Goal: Navigation & Orientation: Find specific page/section

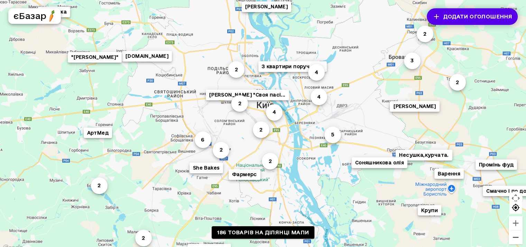
click at [523, 241] on button "Зменшити" at bounding box center [516, 237] width 14 height 14
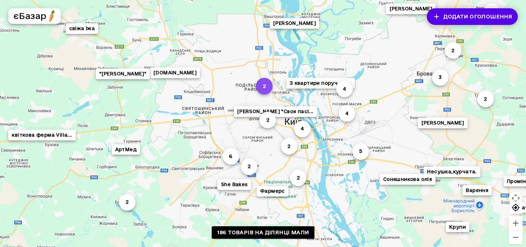
click at [267, 86] on button "2" at bounding box center [264, 86] width 17 height 17
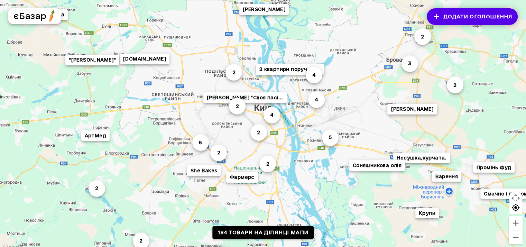
click at [234, 232] on link "184 товари на ділянці мапи" at bounding box center [262, 232] width 101 height 13
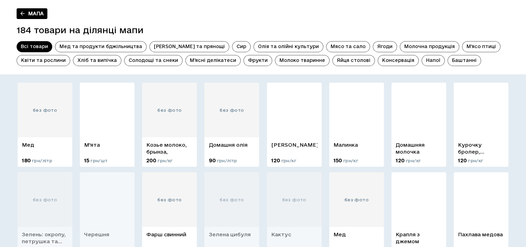
click at [43, 71] on span "Більше" at bounding box center [30, 74] width 26 height 7
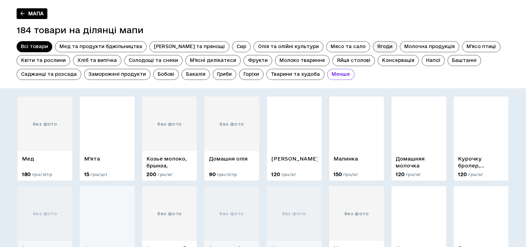
click at [373, 44] on span "Ягоди" at bounding box center [385, 46] width 24 height 7
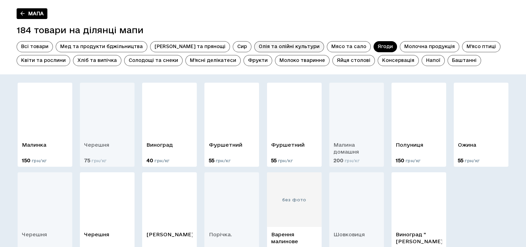
click at [255, 49] on span "Олія та олійні культури" at bounding box center [289, 46] width 69 height 7
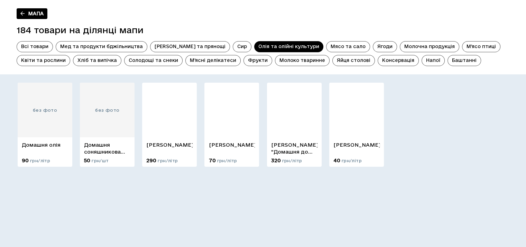
click at [215, 53] on div "Всі товари Мед та продукти бджільництва Зелень та прянощі Сир Олія та олійні ку…" at bounding box center [263, 53] width 493 height 25
click at [215, 57] on span "М’ясні делікатеси" at bounding box center [213, 60] width 55 height 7
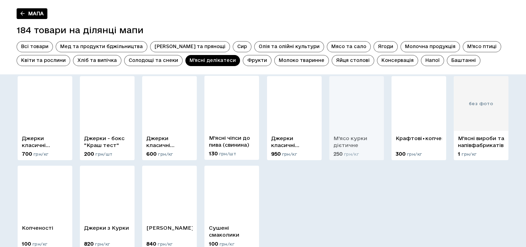
scroll to position [12, 0]
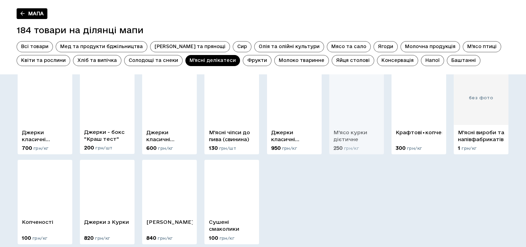
click at [111, 125] on div "Джерки - бокс "Краш тест"" at bounding box center [107, 135] width 55 height 20
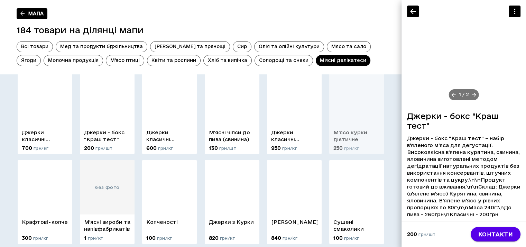
scroll to position [23, 0]
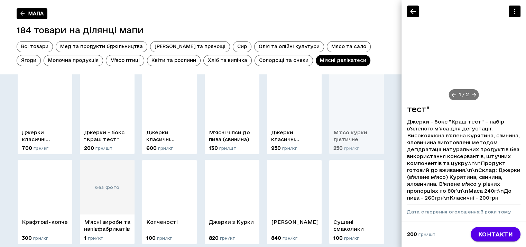
click at [310, 12] on header "Мапа 184 товари на ділянці мапи Всі товари Мед та продукти бджільництва Зелень …" at bounding box center [201, 37] width 402 height 74
click at [19, 16] on icon at bounding box center [22, 13] width 6 height 6
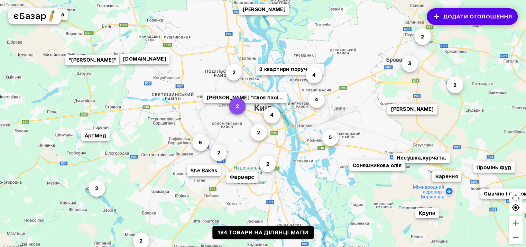
click at [244, 108] on button "2" at bounding box center [237, 106] width 17 height 17
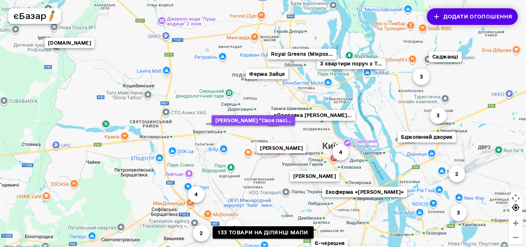
click at [267, 122] on button "[PERSON_NAME] "Своя пасі..." at bounding box center [253, 120] width 83 height 11
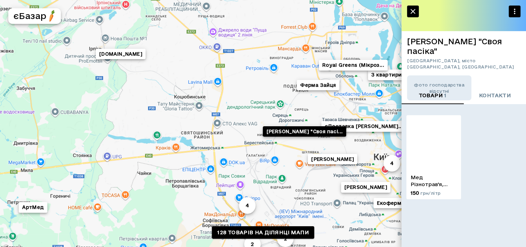
click at [410, 9] on icon "button" at bounding box center [413, 11] width 8 height 8
